Goal: Task Accomplishment & Management: Manage account settings

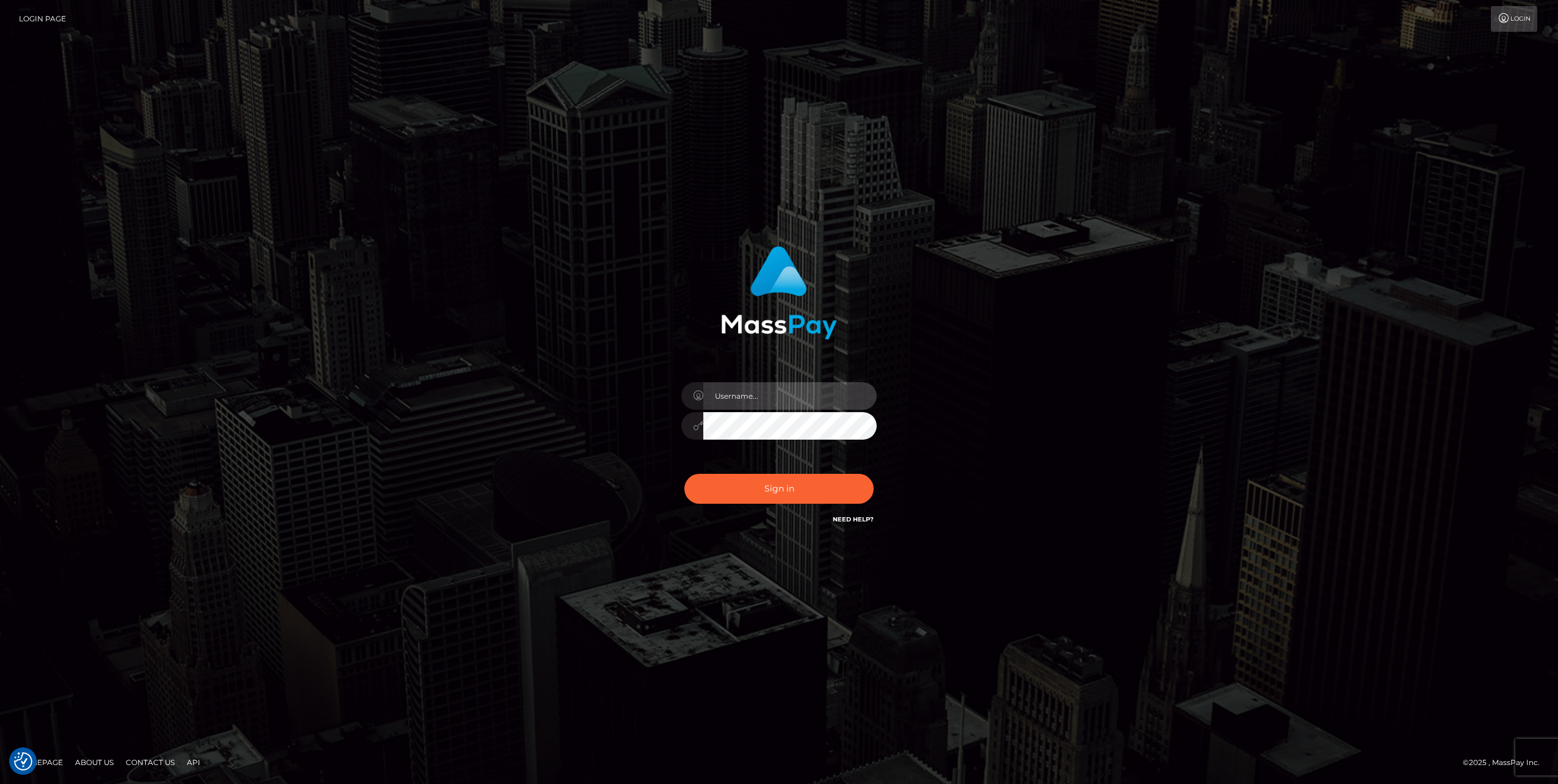
type input "[PERSON_NAME][DOMAIN_NAME]"
click at [781, 397] on input "[PERSON_NAME][DOMAIN_NAME]" at bounding box center [789, 395] width 173 height 28
click at [787, 485] on button "Sign in" at bounding box center [779, 488] width 190 height 30
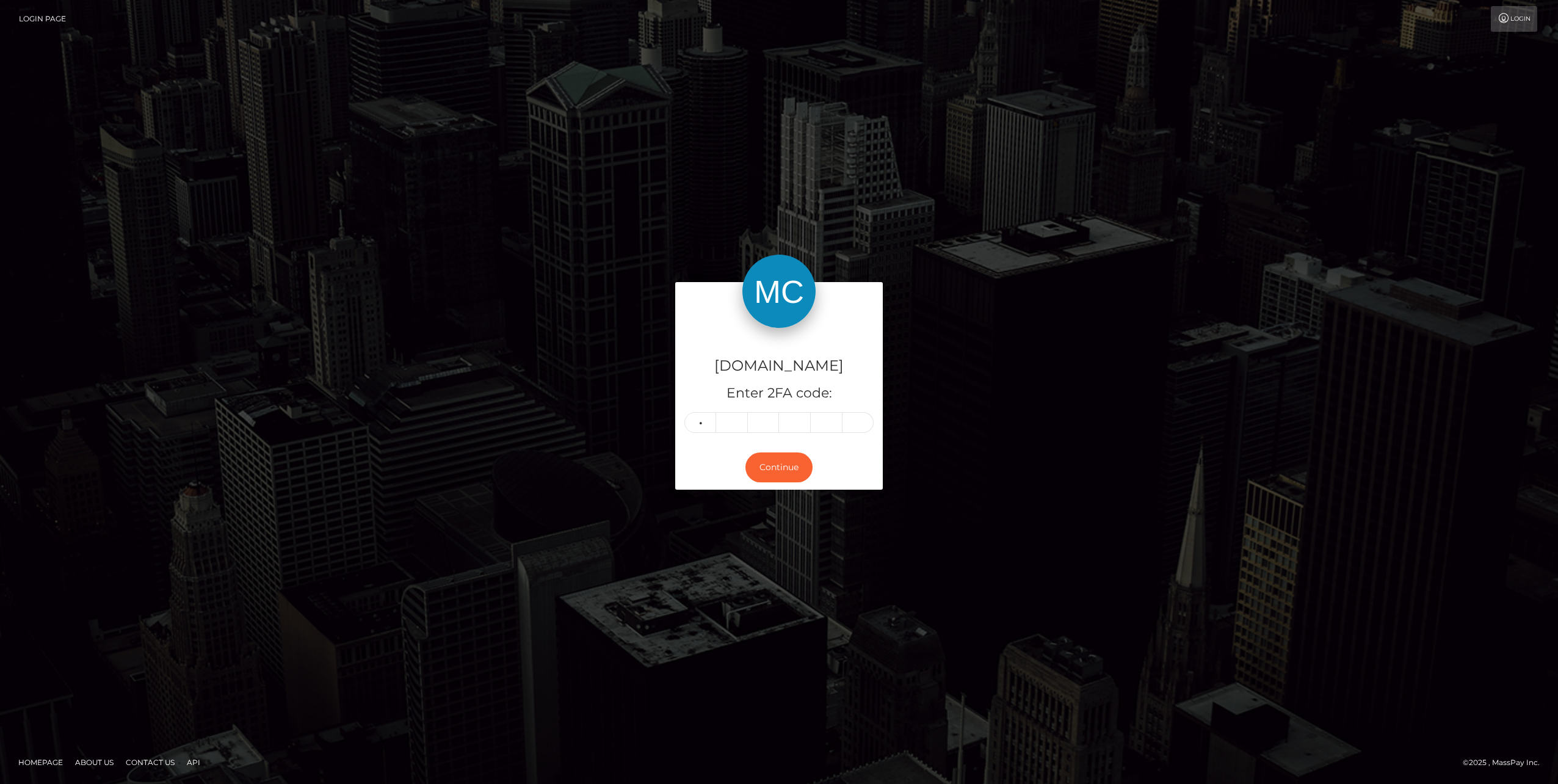
type input "3"
type input "4"
type input "3"
type input "5"
type input "0"
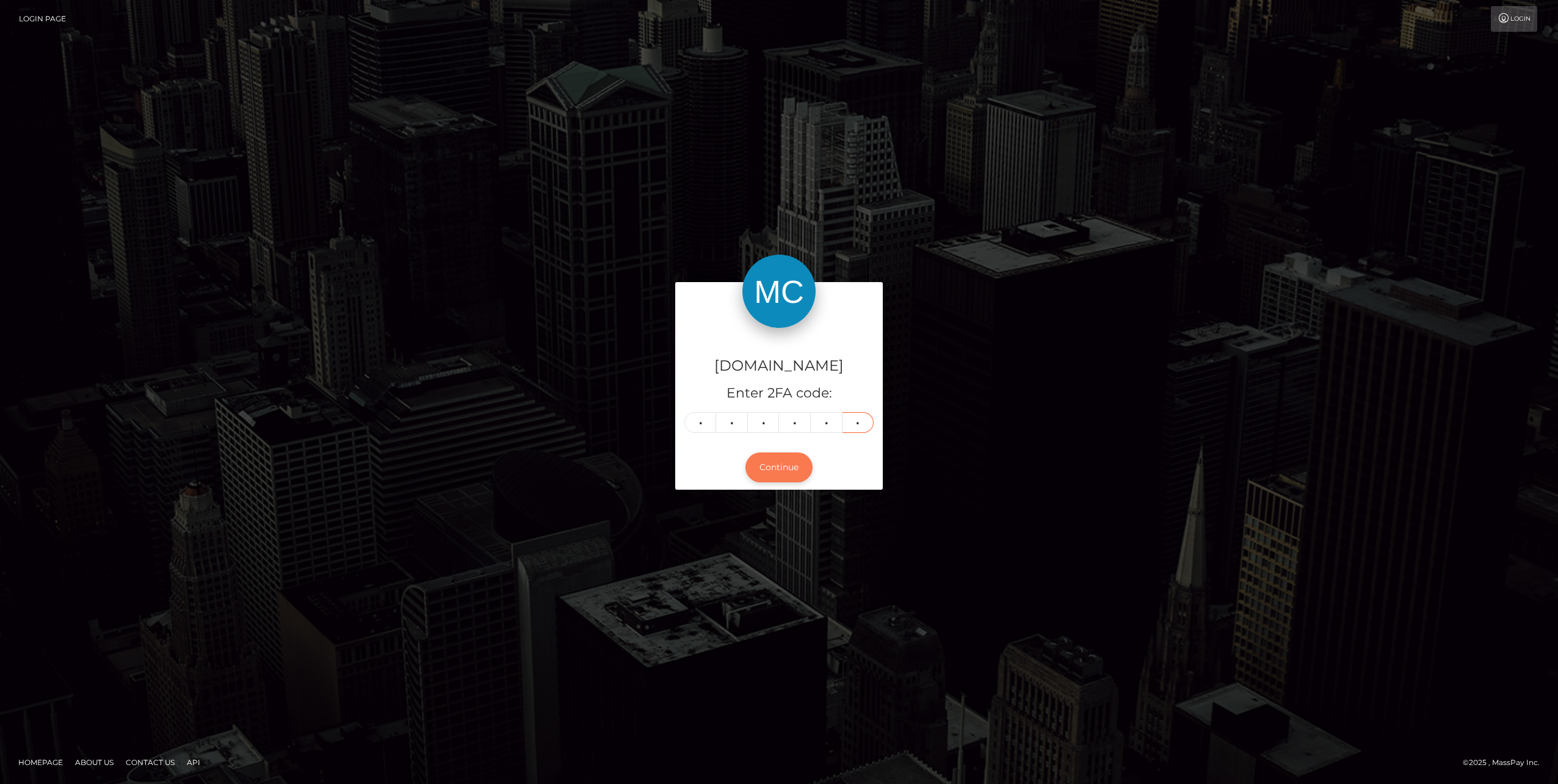
type input "1"
click at [782, 470] on button "Continue" at bounding box center [779, 467] width 67 height 30
click at [856, 420] on input "1" at bounding box center [858, 422] width 32 height 21
type input "4"
type input "8"
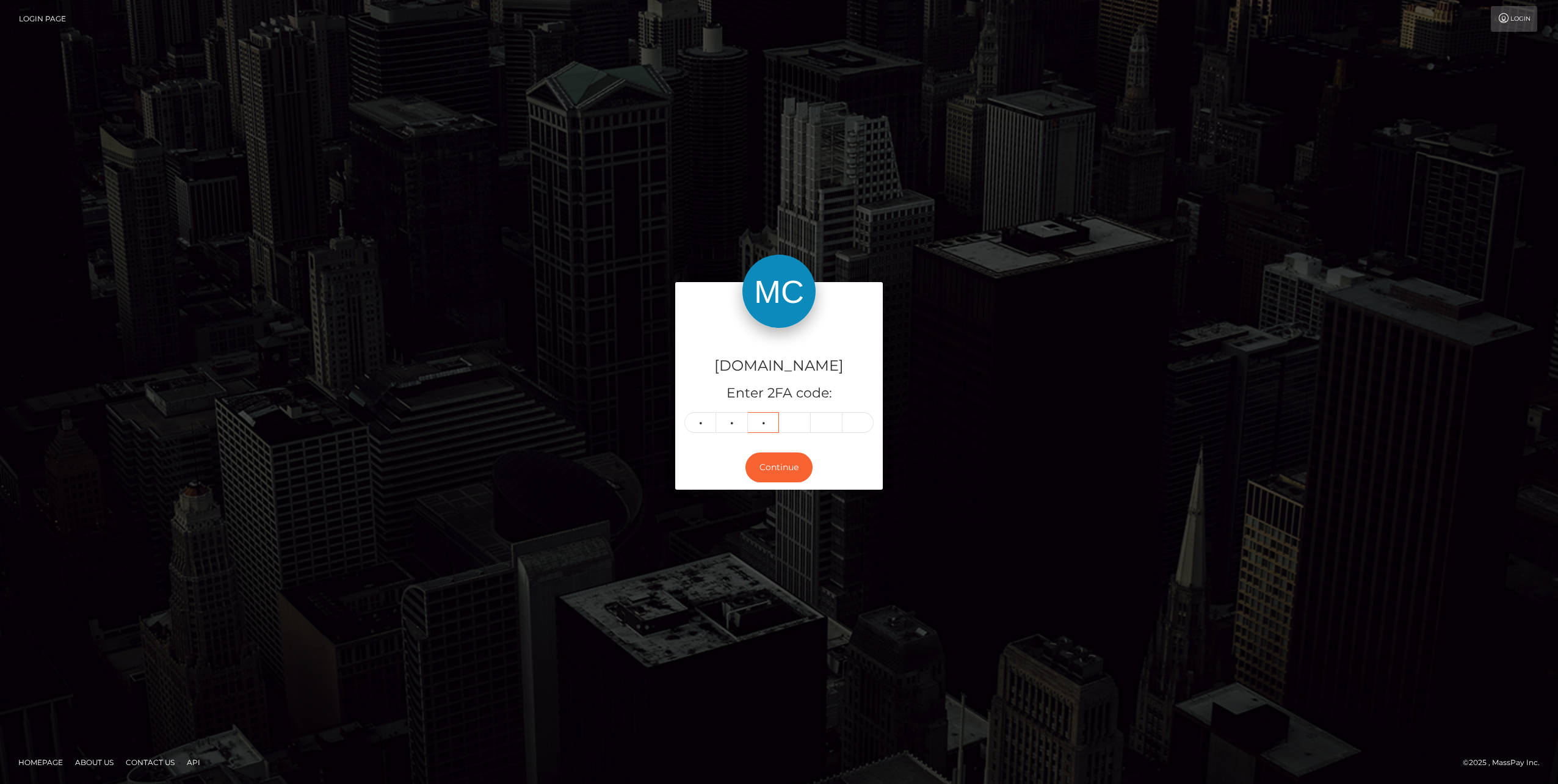
type input "6"
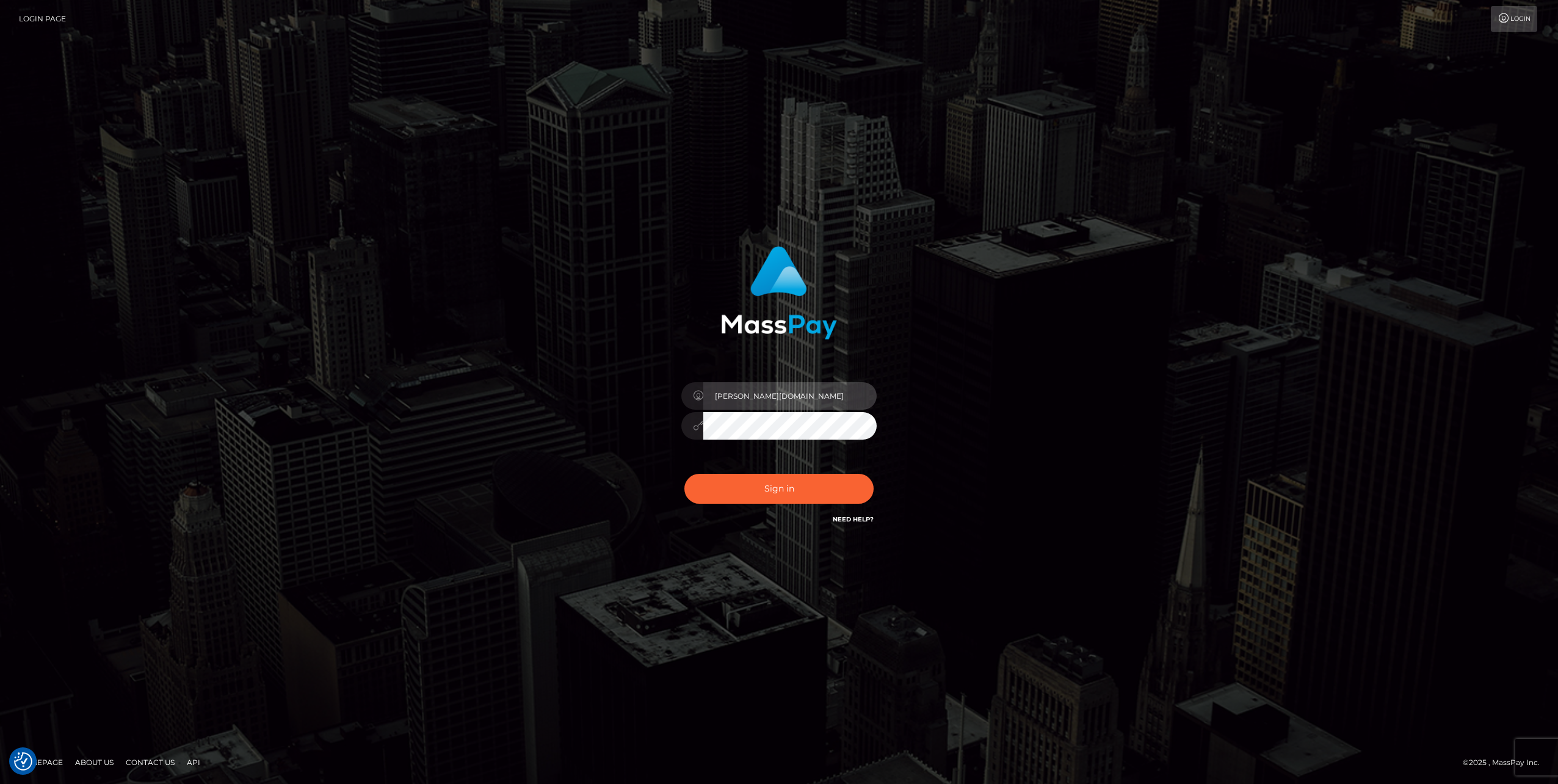
click at [784, 390] on input "Ofelyn.VIP" at bounding box center [789, 395] width 173 height 28
type input "Ofelyn.HM"
click at [782, 484] on button "Sign in" at bounding box center [779, 488] width 190 height 30
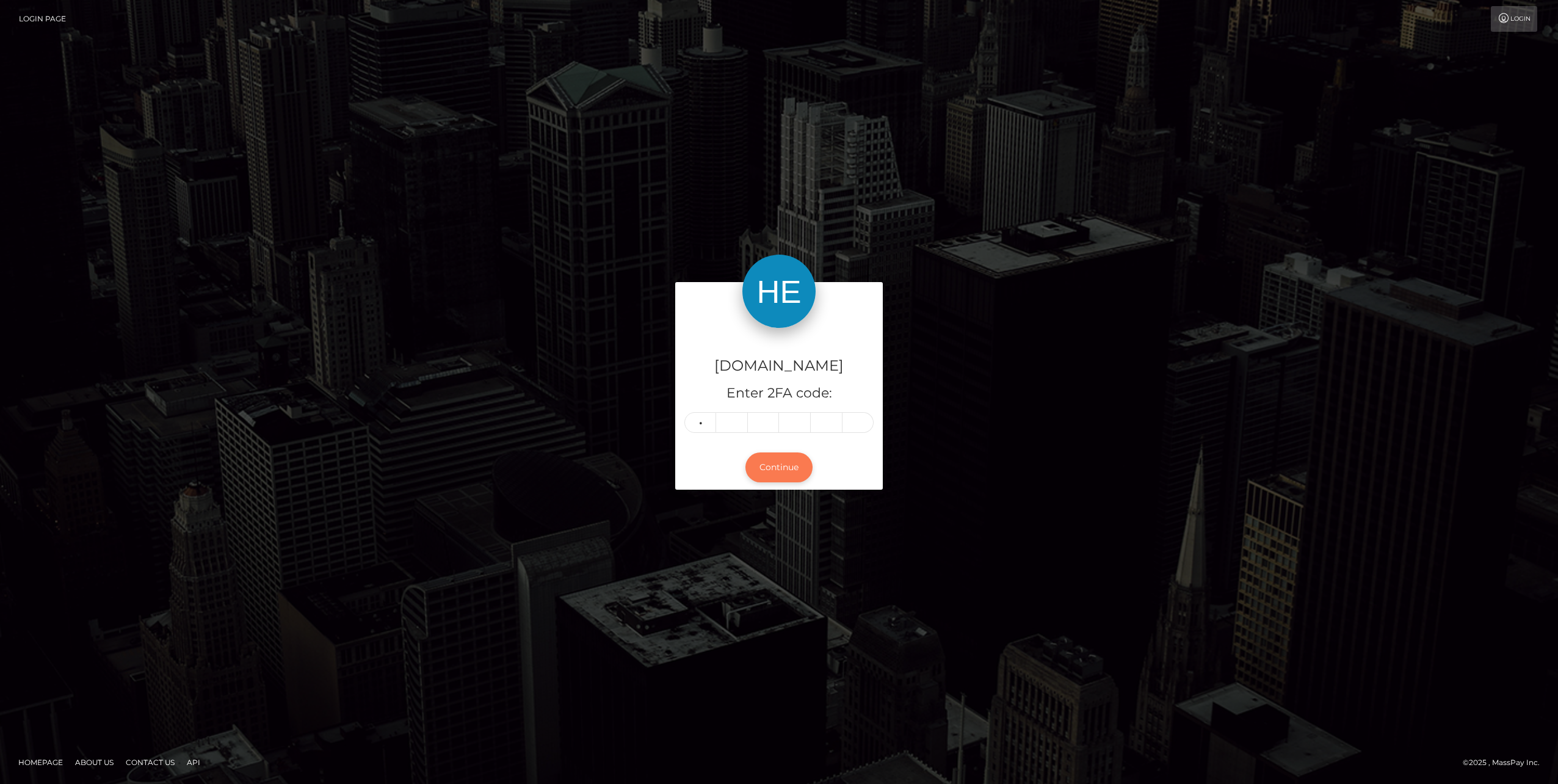
type input "8"
type input "2"
type input "7"
type input "5"
type input "8"
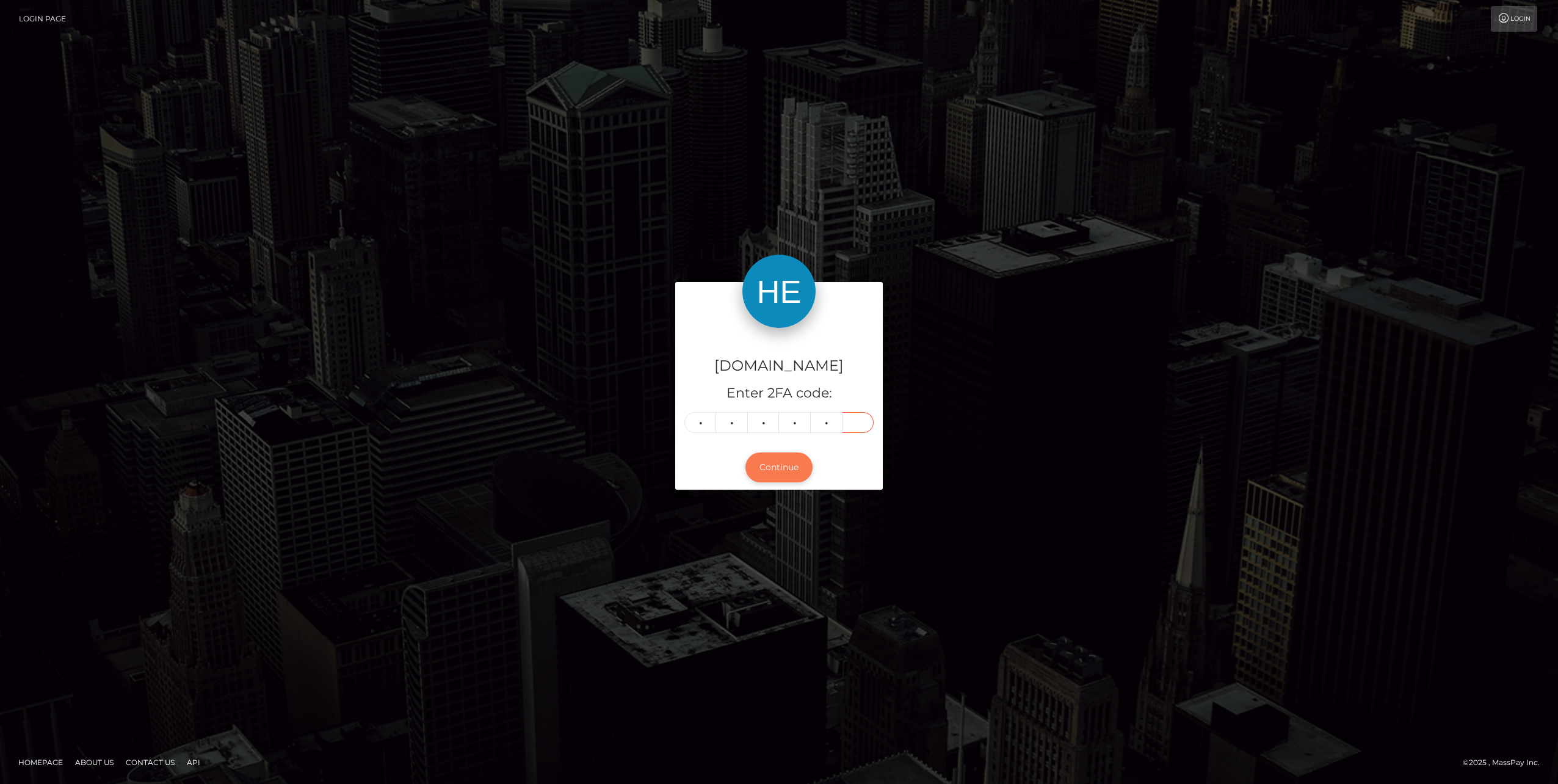
type input "6"
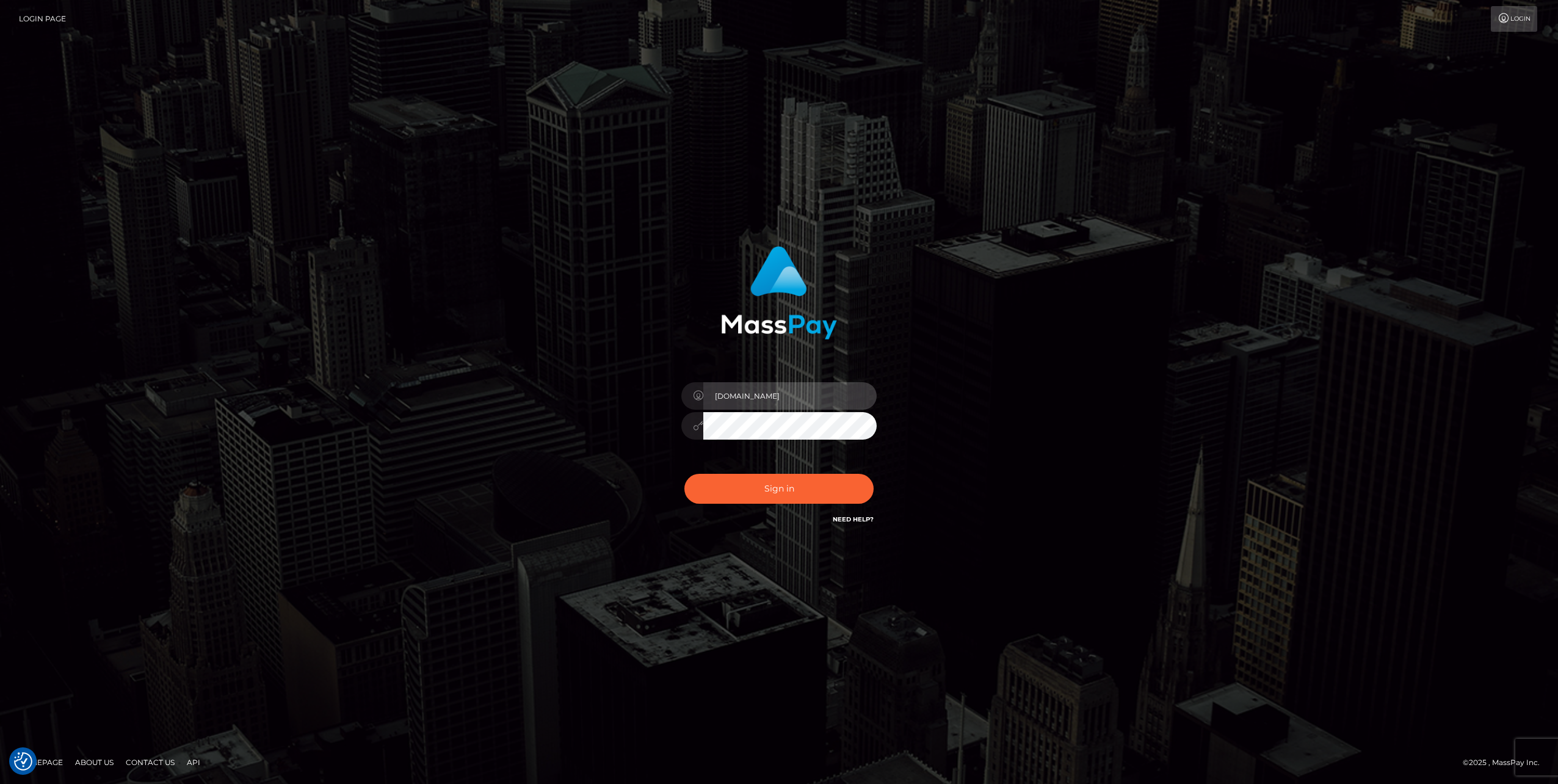
click at [777, 388] on input "Ofelyn.HM" at bounding box center [789, 395] width 173 height 28
click at [825, 401] on input "Ofelyn.SF" at bounding box center [789, 395] width 173 height 28
type input "Ofelyn.B2"
click at [790, 488] on button "Sign in" at bounding box center [779, 488] width 190 height 30
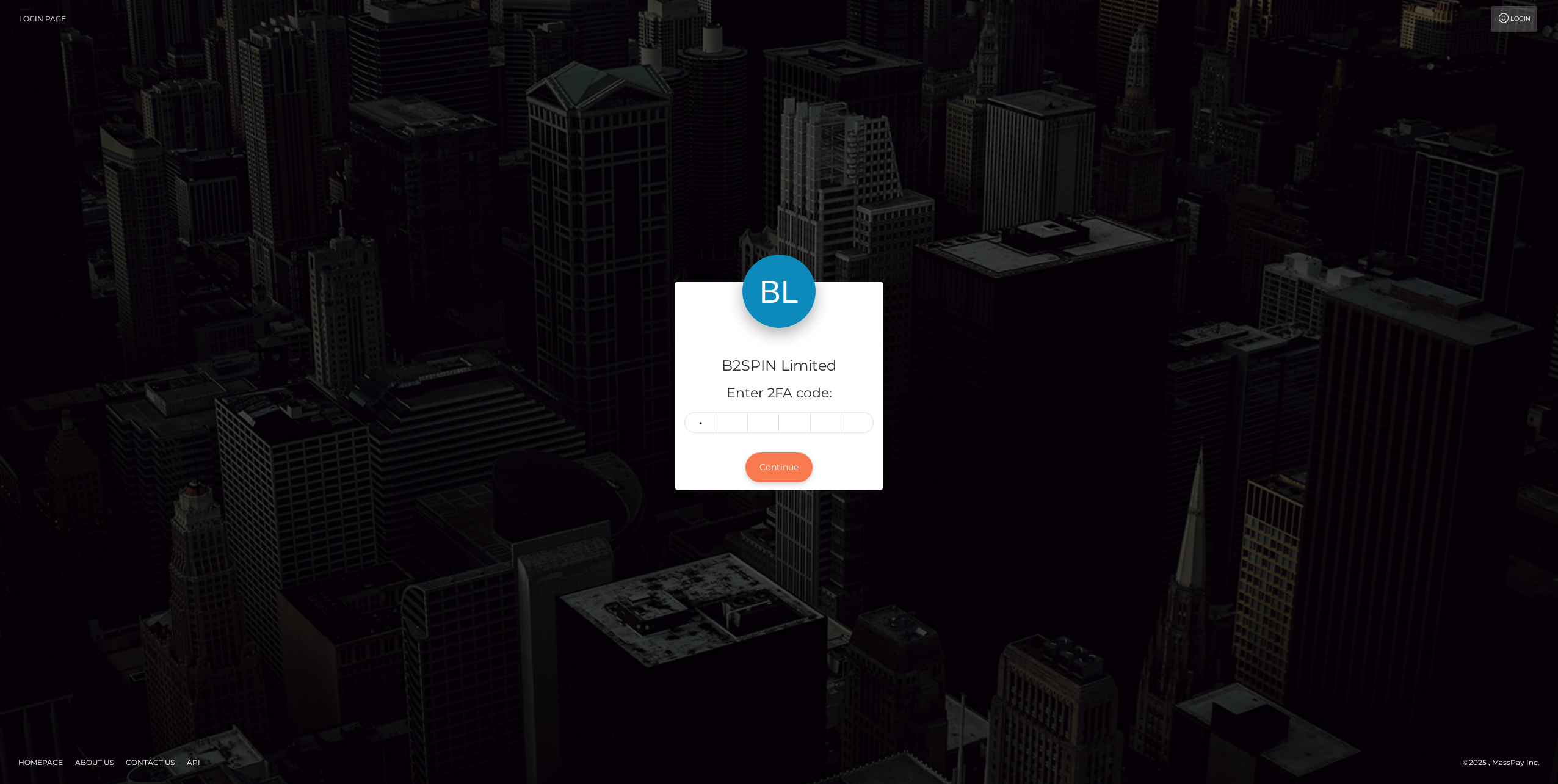
type input "5"
type input "8"
type input "5"
type input "8"
type input "2"
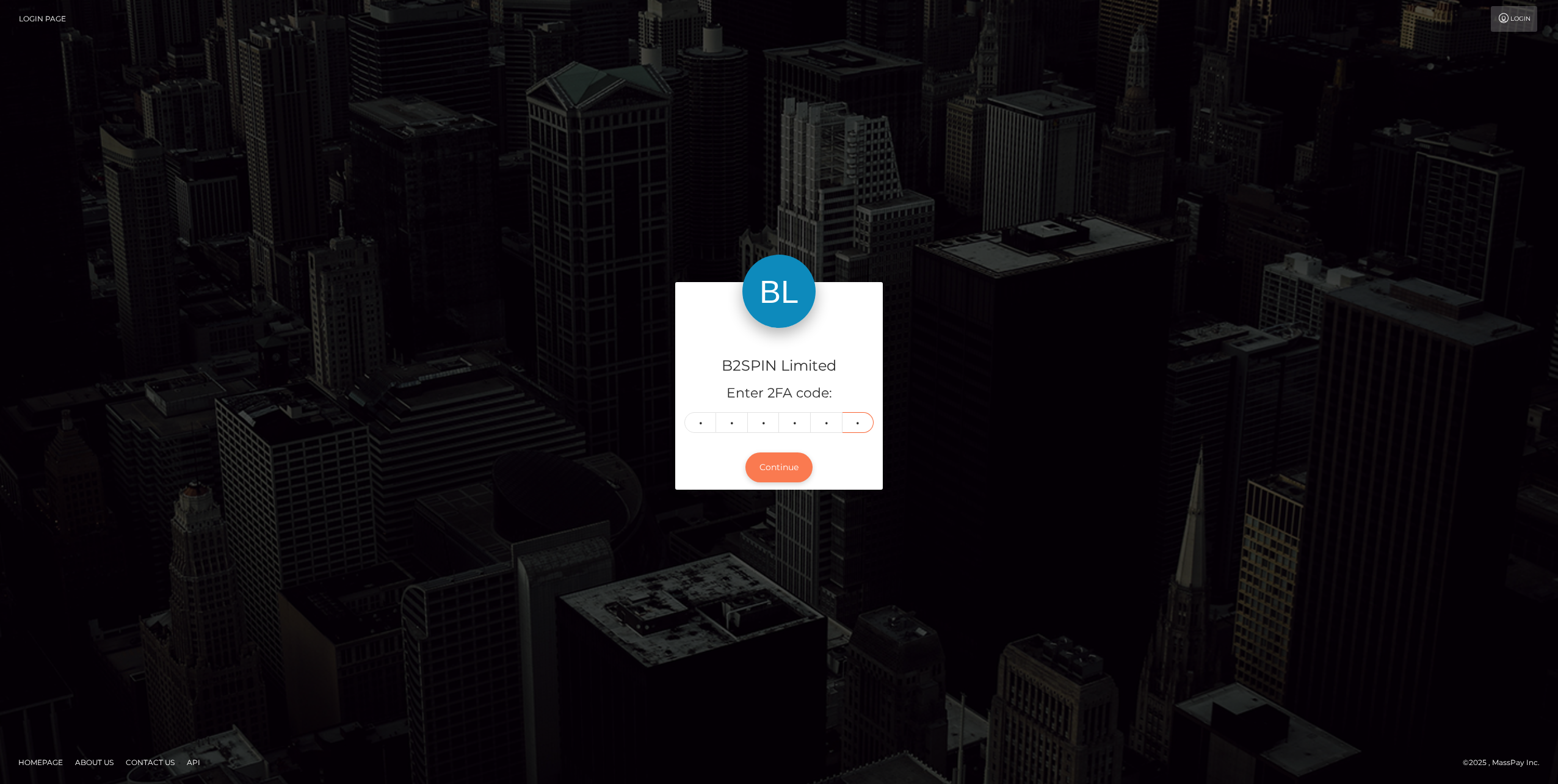
type input "2"
click at [777, 472] on button "Continue" at bounding box center [779, 467] width 67 height 30
click at [864, 423] on input "2" at bounding box center [858, 422] width 32 height 21
